Goal: Transaction & Acquisition: Subscribe to service/newsletter

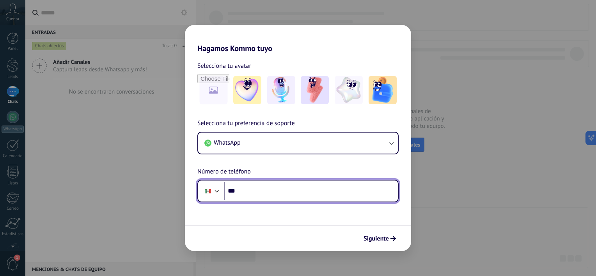
click at [291, 194] on input "***" at bounding box center [311, 191] width 174 height 18
type input "**********"
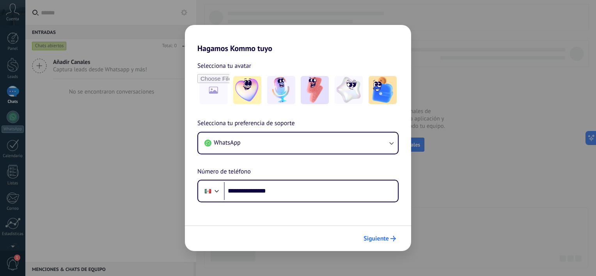
click at [383, 239] on span "Siguiente" at bounding box center [376, 238] width 25 height 5
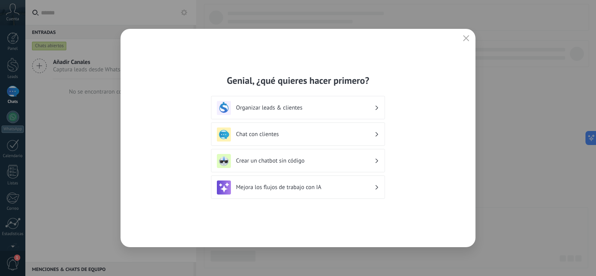
click at [290, 139] on div "Chat con clientes" at bounding box center [298, 135] width 162 height 14
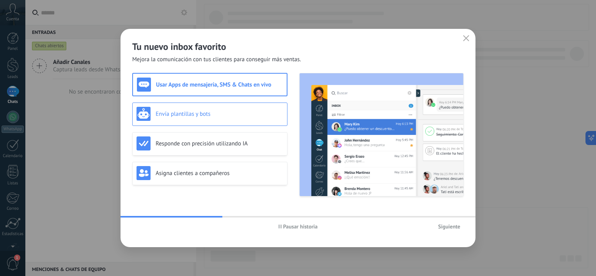
click at [194, 108] on div "Envía plantillas y bots" at bounding box center [210, 114] width 147 height 14
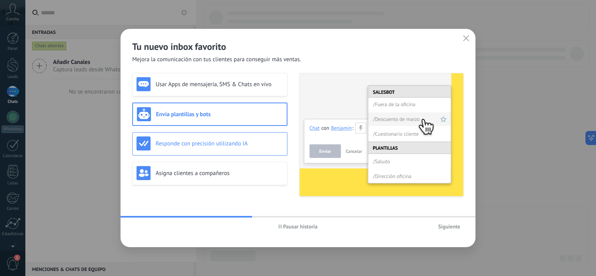
click at [205, 147] on div "Responde con precisión utilizando IA" at bounding box center [210, 144] width 147 height 14
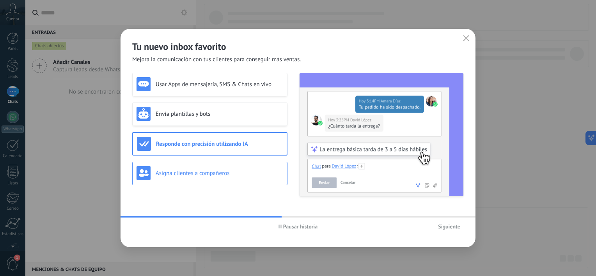
click at [209, 179] on div "Asigna clientes a compañeros" at bounding box center [210, 173] width 147 height 14
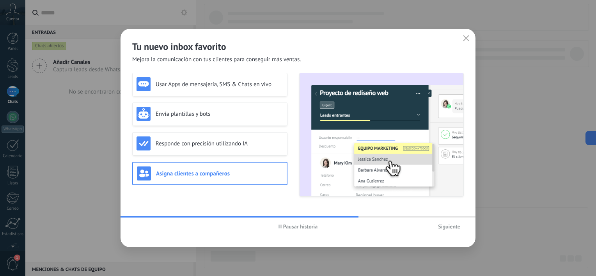
click at [448, 228] on span "Siguiente" at bounding box center [449, 226] width 22 height 5
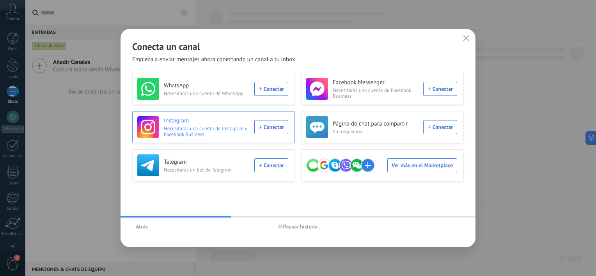
click at [269, 126] on div "Instagram Necesitarás una cuenta de Instagram y Facebook Business Conectar" at bounding box center [212, 127] width 151 height 22
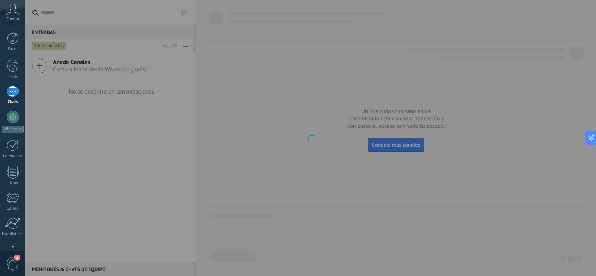
scroll to position [48, 0]
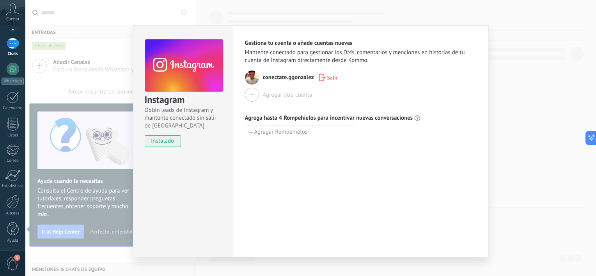
click at [555, 112] on div "Instagram Obtén leads de Instagram y mantente conectado sin salir de Kommo inst…" at bounding box center [310, 138] width 571 height 276
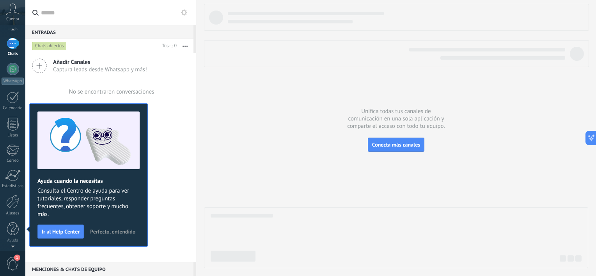
scroll to position [0, 0]
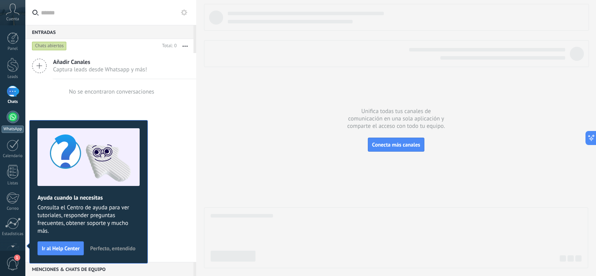
click at [12, 121] on div at bounding box center [13, 117] width 12 height 12
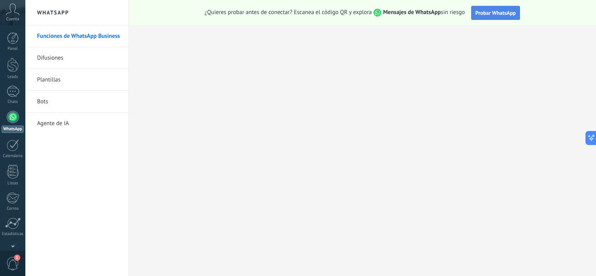
click at [507, 14] on span "Probar WhatsApp" at bounding box center [496, 12] width 41 height 7
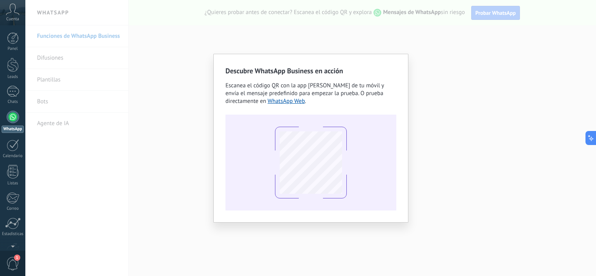
click at [504, 86] on div "Descubre WhatsApp Business en acción Escanea el código QR con la app [PERSON_NA…" at bounding box center [310, 138] width 571 height 276
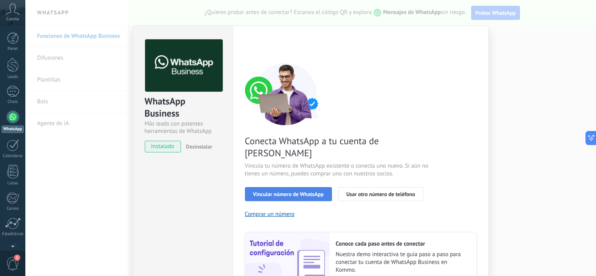
click at [317, 192] on span "Vincular número de WhatsApp" at bounding box center [288, 194] width 71 height 5
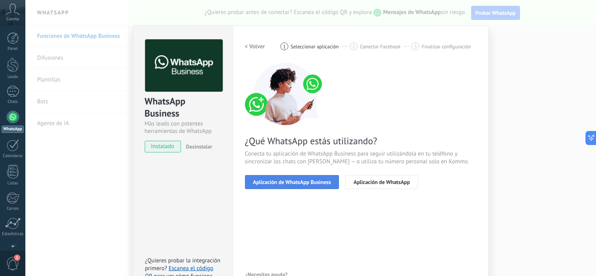
click at [327, 183] on span "Aplicación de WhatsApp Business" at bounding box center [292, 182] width 78 height 5
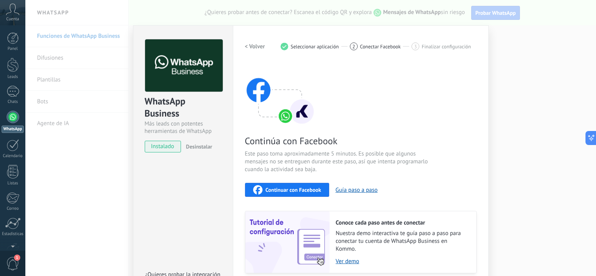
scroll to position [61, 0]
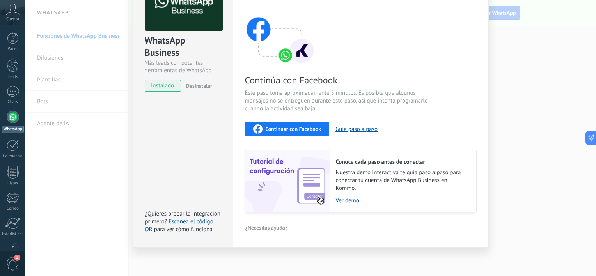
click at [297, 131] on span "Continuar con Facebook" at bounding box center [294, 128] width 56 height 5
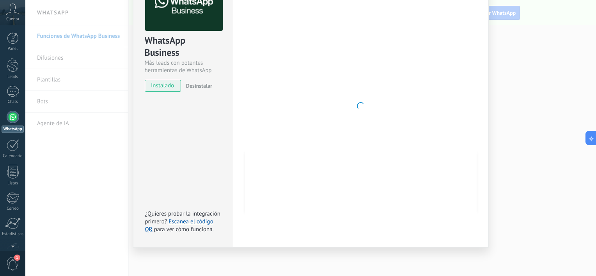
scroll to position [0, 0]
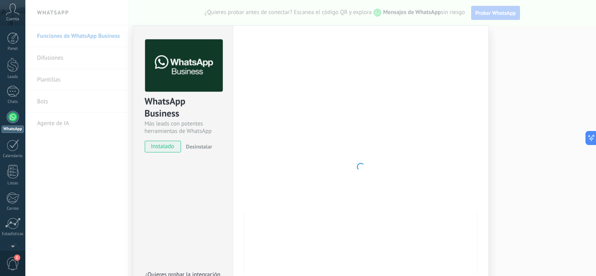
click at [169, 146] on span "instalado" at bounding box center [163, 147] width 36 height 12
click at [380, 109] on div at bounding box center [361, 166] width 232 height 255
click at [14, 94] on div at bounding box center [13, 91] width 12 height 11
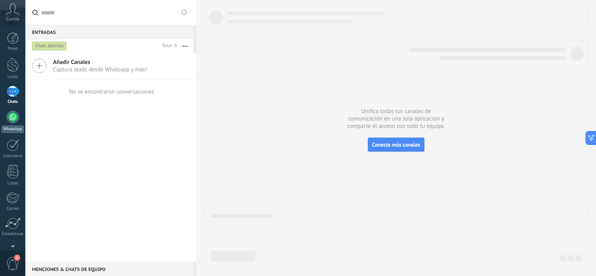
click at [11, 118] on div at bounding box center [13, 117] width 12 height 12
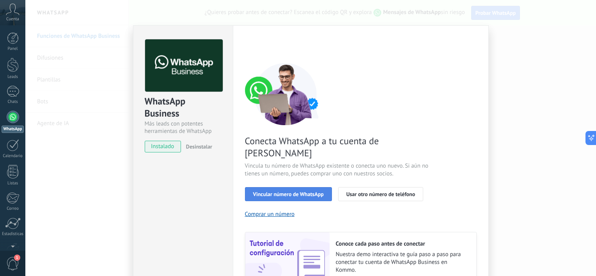
click at [308, 192] on span "Vincular número de WhatsApp" at bounding box center [288, 194] width 71 height 5
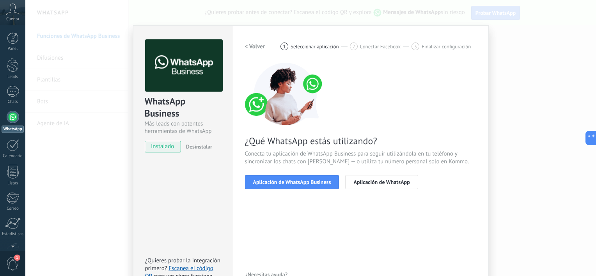
click at [308, 183] on span "Aplicación de WhatsApp Business" at bounding box center [292, 182] width 78 height 5
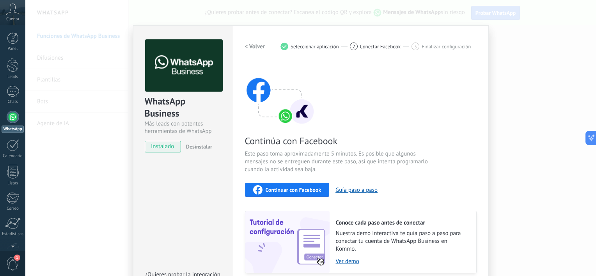
click at [308, 183] on button "Continuar con Facebook" at bounding box center [287, 190] width 85 height 14
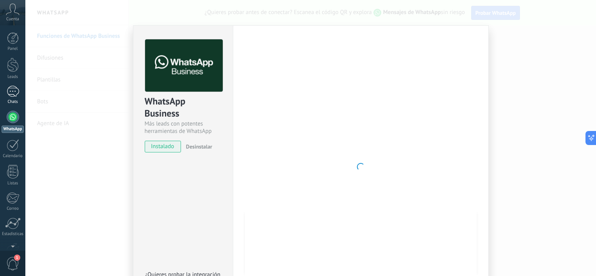
click at [9, 100] on div "Chats" at bounding box center [13, 102] width 23 height 5
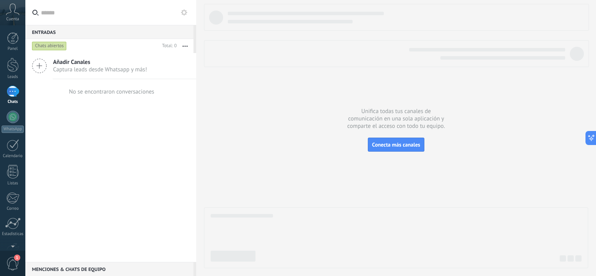
click at [15, 14] on icon at bounding box center [13, 10] width 14 height 12
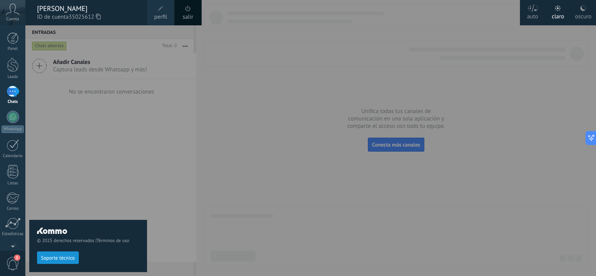
click at [17, 30] on div "Panel Leads Chats WhatsApp Clientes" at bounding box center [25, 138] width 51 height 226
click at [17, 53] on div "Panel Leads Chats WhatsApp Clientes" at bounding box center [12, 165] width 25 height 267
click at [14, 94] on div at bounding box center [13, 91] width 12 height 11
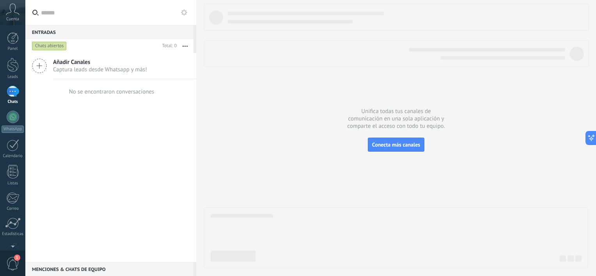
click at [14, 94] on div at bounding box center [13, 91] width 12 height 11
click at [16, 121] on div at bounding box center [13, 117] width 12 height 12
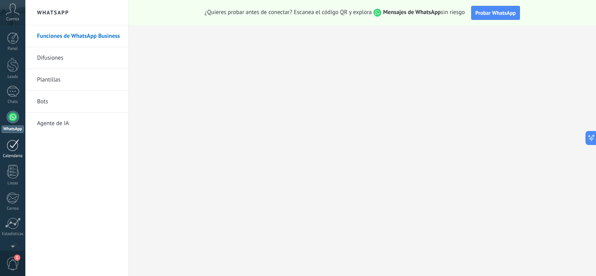
click at [7, 154] on div "Calendario" at bounding box center [13, 156] width 23 height 5
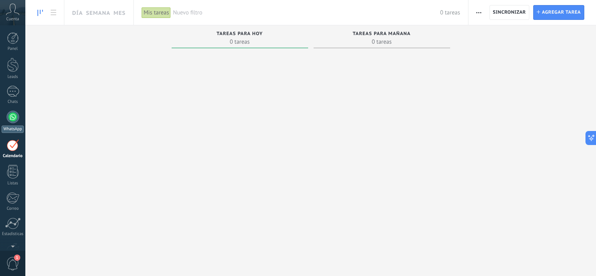
click at [16, 119] on div at bounding box center [13, 117] width 12 height 12
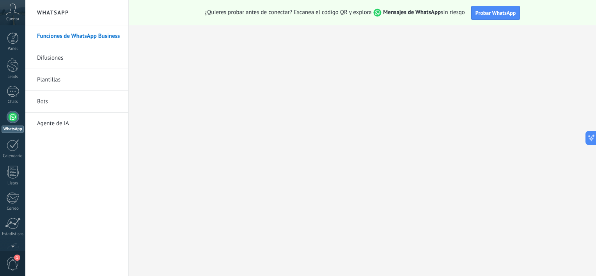
click at [73, 55] on link "Difusiones" at bounding box center [79, 58] width 84 height 22
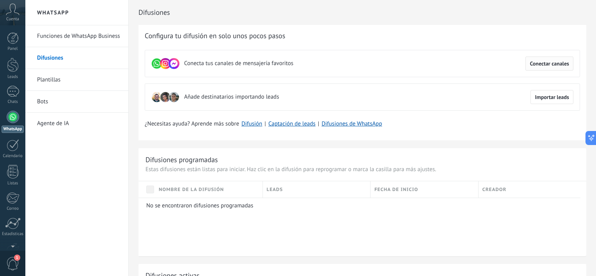
click at [554, 62] on span "Conectar canales" at bounding box center [549, 63] width 39 height 5
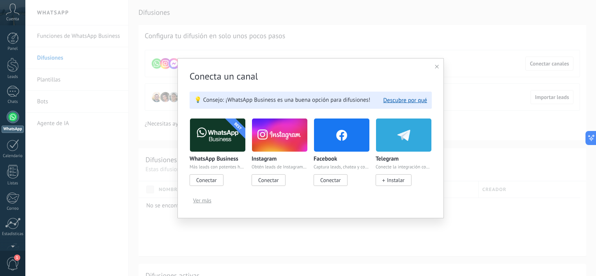
click at [439, 68] on use at bounding box center [437, 67] width 4 height 4
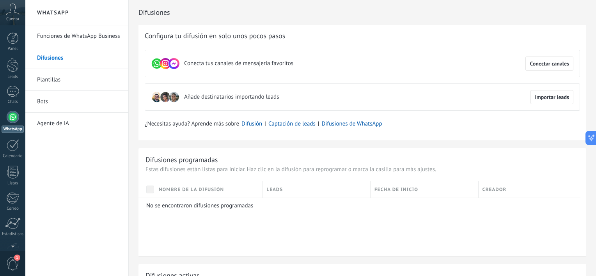
click at [21, 12] on div "Cuenta" at bounding box center [12, 12] width 25 height 25
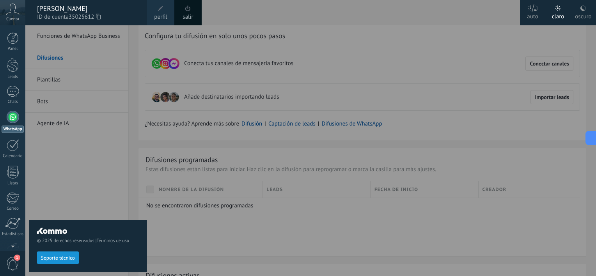
click at [187, 12] on span at bounding box center [188, 8] width 9 height 9
